Goal: Transaction & Acquisition: Purchase product/service

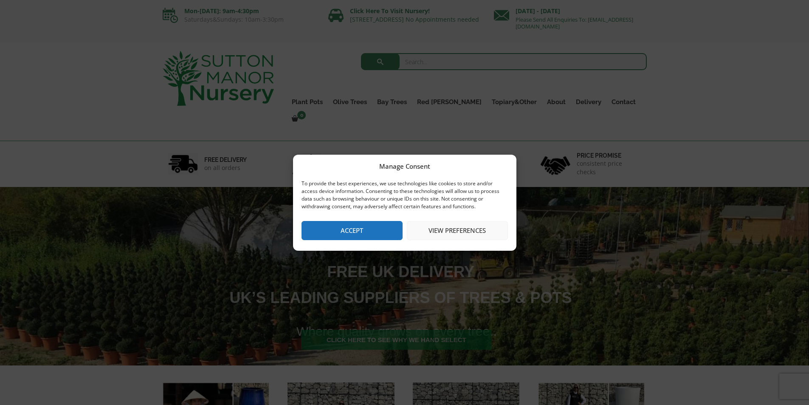
click at [360, 231] on button "Accept" at bounding box center [351, 230] width 101 height 19
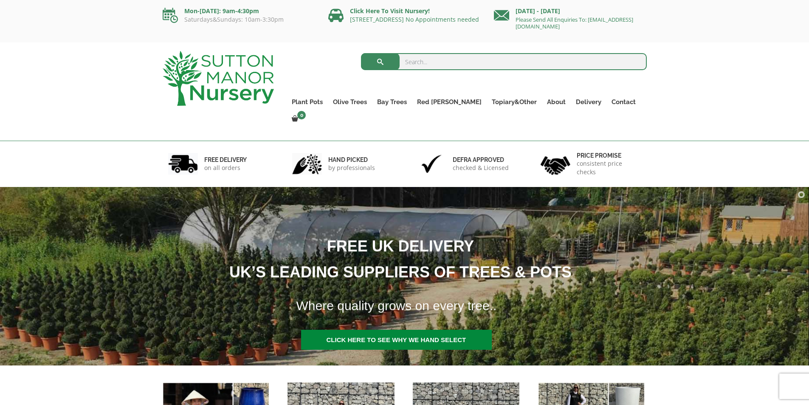
click at [409, 62] on input "search" at bounding box center [504, 61] width 286 height 17
type input "fruit trees"
click at [377, 61] on button "submit" at bounding box center [380, 61] width 39 height 17
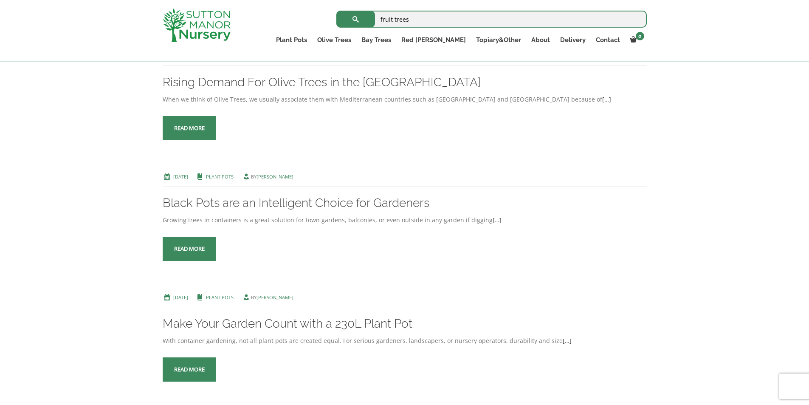
scroll to position [1656, 0]
